Goal: Obtain resource: Download file/media

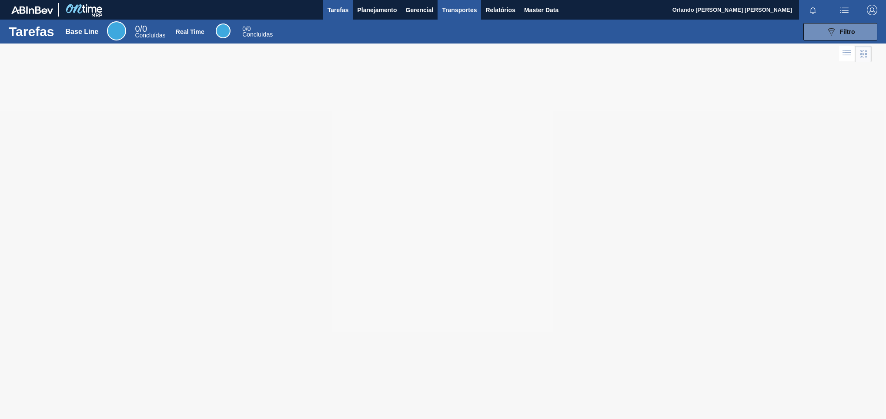
click at [461, 6] on span "Transportes" at bounding box center [459, 10] width 35 height 10
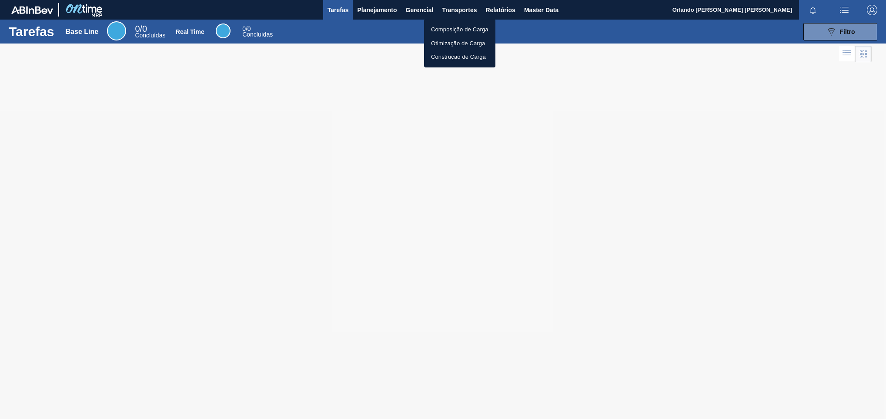
click at [493, 10] on div at bounding box center [443, 209] width 886 height 419
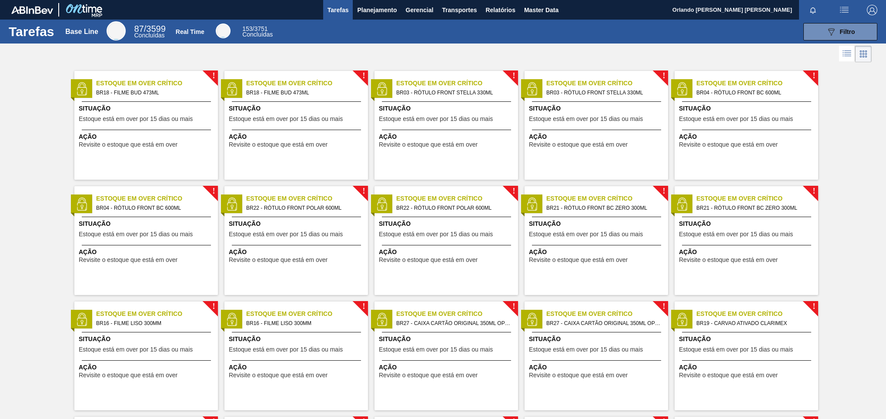
click at [500, 0] on body "Tarefas Planejamento Gerencial Transportes Relatórios Master Data Orlando [PERS…" at bounding box center [443, 0] width 886 height 0
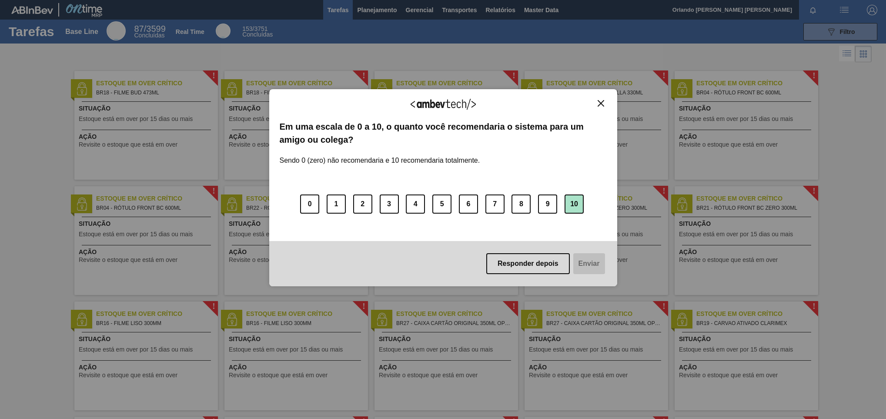
click at [571, 200] on button "10" at bounding box center [574, 203] width 19 height 19
click at [607, 100] on div "Agradecemos seu feedback! Em uma escala de 0 a 10, o quanto você recomendaria o…" at bounding box center [443, 187] width 348 height 197
click at [606, 100] on button "Close" at bounding box center [601, 103] width 12 height 7
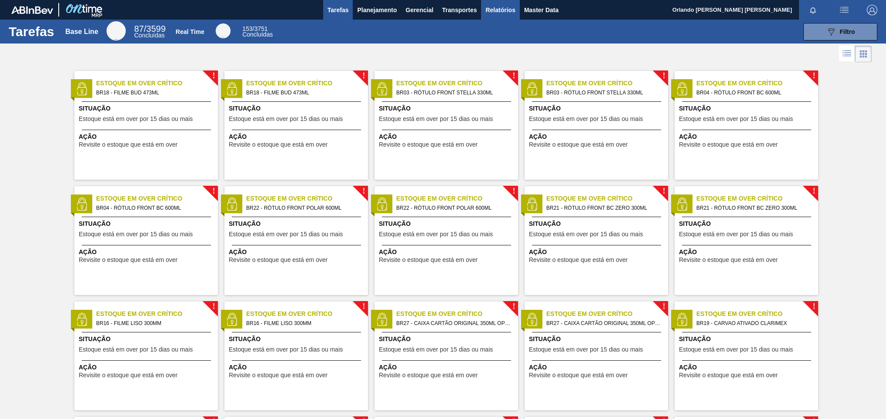
click at [504, 11] on span "Relatórios" at bounding box center [500, 10] width 30 height 10
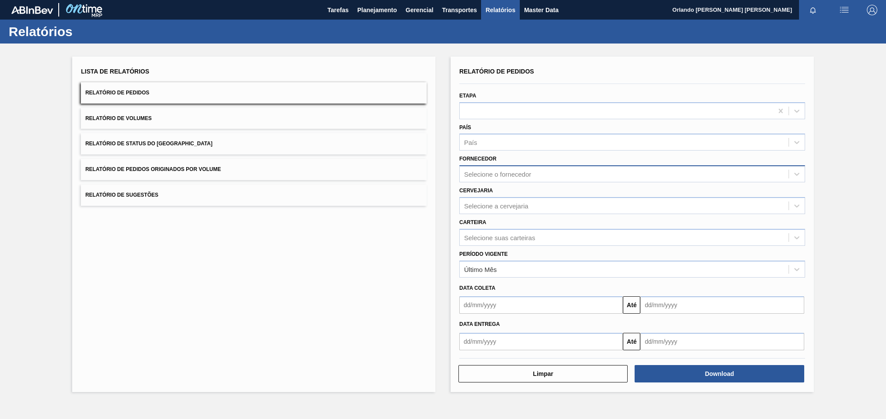
click at [551, 168] on div "Selecione o fornecedor" at bounding box center [624, 174] width 329 height 13
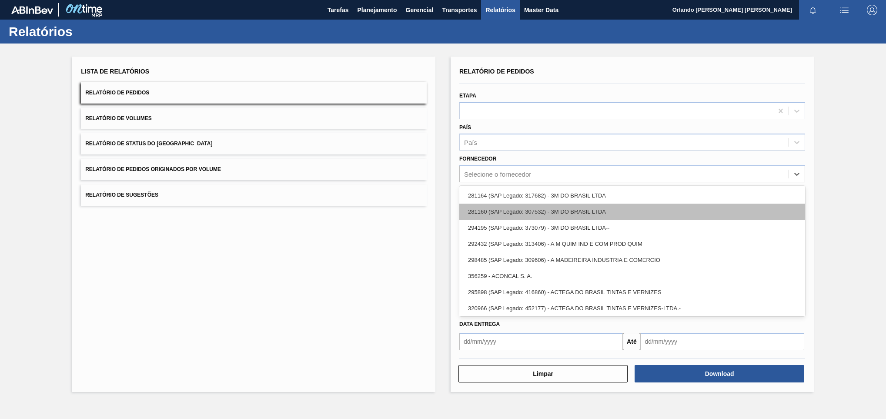
paste input "293289"
type input "293289"
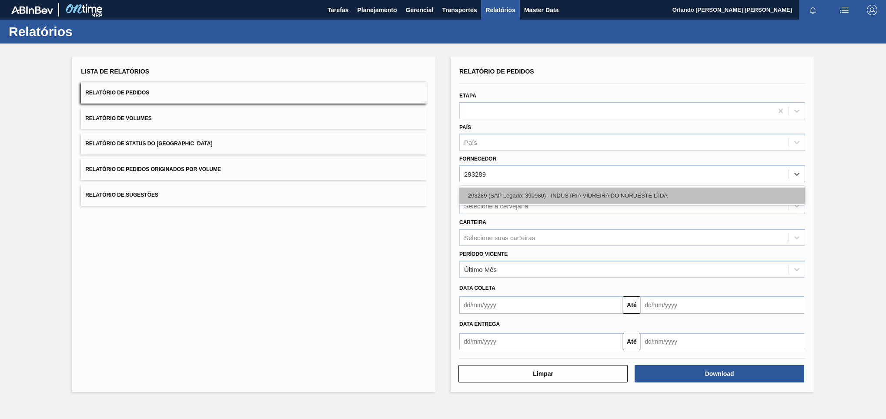
click at [552, 191] on div "293289 (SAP Legado: 390980) - INDUSTRIA VIDREIRA DO NORDESTE LTDA" at bounding box center [632, 195] width 346 height 16
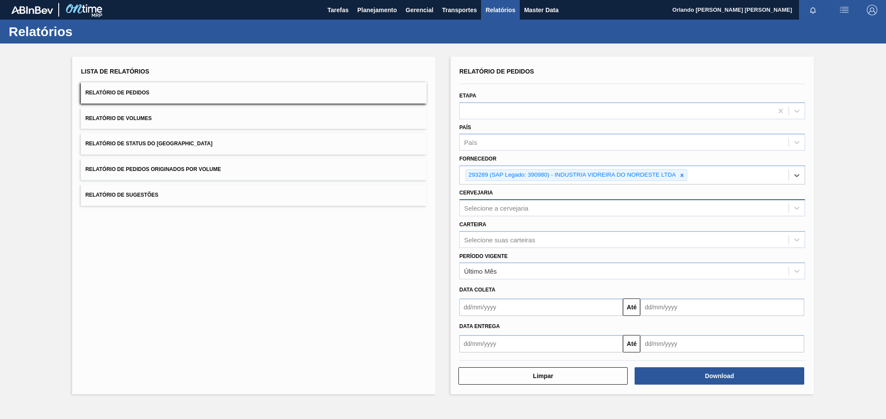
drag, startPoint x: 495, startPoint y: 207, endPoint x: 489, endPoint y: 213, distance: 8.4
click at [495, 209] on div "Selecione a cervejaria" at bounding box center [496, 207] width 64 height 7
paste input "BR13"
type input "BR13"
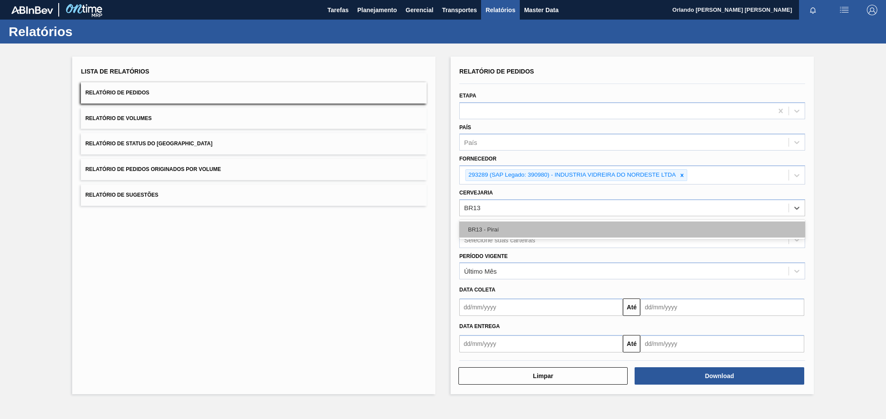
click at [491, 230] on div "BR13 - Piraí" at bounding box center [632, 229] width 346 height 16
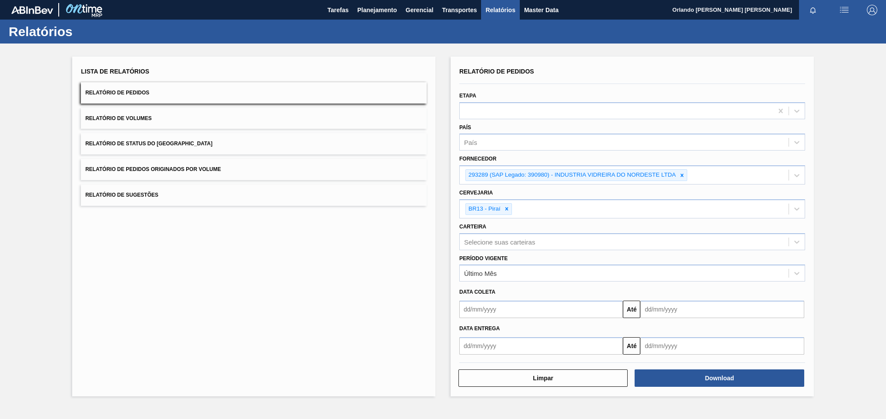
click at [658, 393] on div "Relatório de Pedidos Etapa País País Fornecedor 293289 (SAP Legado: 390980) - I…" at bounding box center [632, 227] width 363 height 340
click at [658, 384] on button "Download" at bounding box center [719, 377] width 169 height 17
